Goal: Find specific page/section: Find specific page/section

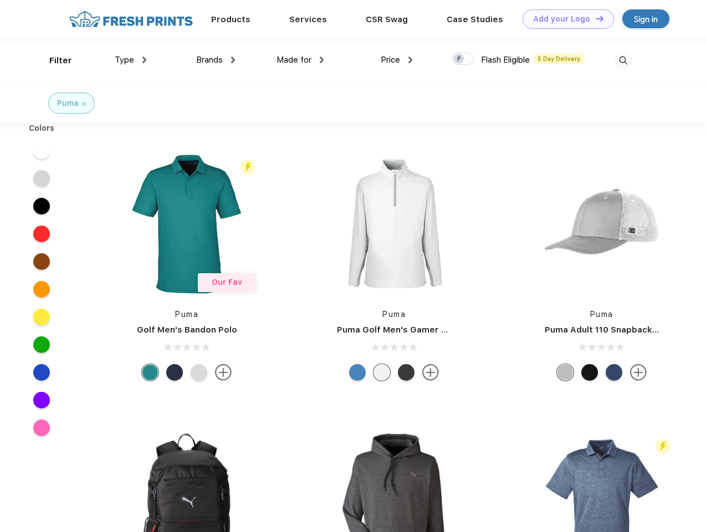
click at [564, 19] on link "Add your Logo Design Tool" at bounding box center [568, 18] width 91 height 19
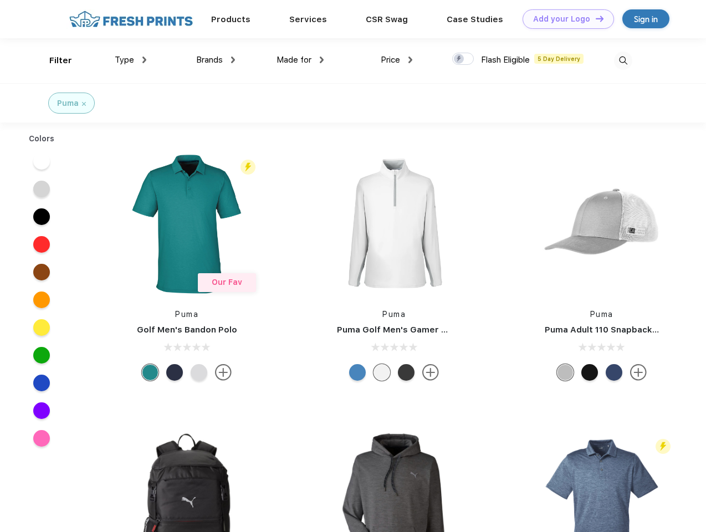
click at [0, 0] on div "Design Tool" at bounding box center [0, 0] width 0 height 0
click at [595, 18] on link "Add your Logo Design Tool" at bounding box center [568, 18] width 91 height 19
click at [53, 60] on div "Filter" at bounding box center [60, 60] width 23 height 13
click at [131, 60] on span "Type" at bounding box center [124, 60] width 19 height 10
click at [216, 60] on span "Brands" at bounding box center [209, 60] width 27 height 10
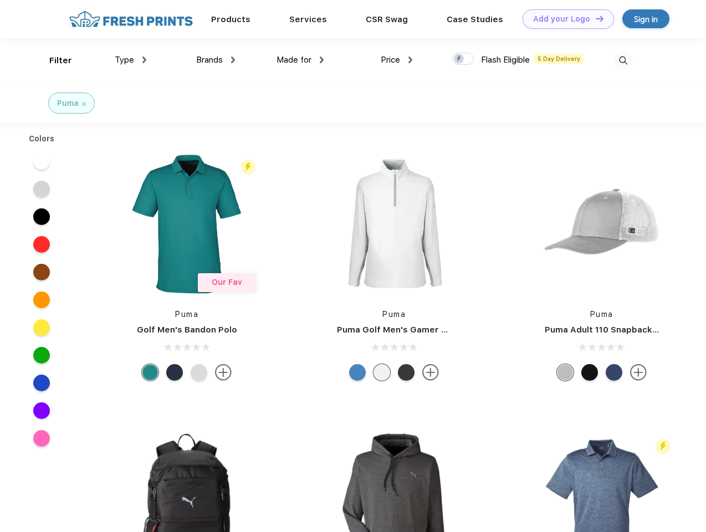
click at [301, 60] on span "Made for" at bounding box center [294, 60] width 35 height 10
click at [397, 60] on span "Price" at bounding box center [390, 60] width 19 height 10
click at [464, 59] on div at bounding box center [463, 59] width 22 height 12
click at [460, 59] on input "checkbox" at bounding box center [455, 55] width 7 height 7
click at [623, 60] on img at bounding box center [623, 61] width 18 height 18
